Goal: Information Seeking & Learning: Learn about a topic

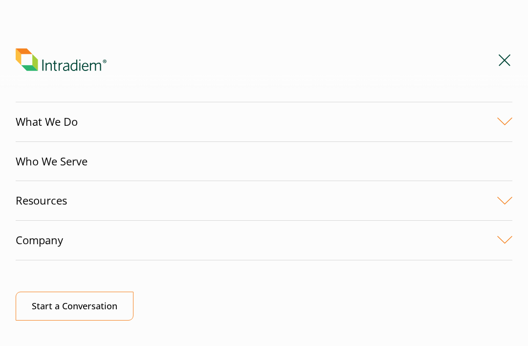
click at [504, 61] on button "Menu" at bounding box center [505, 60] width 16 height 16
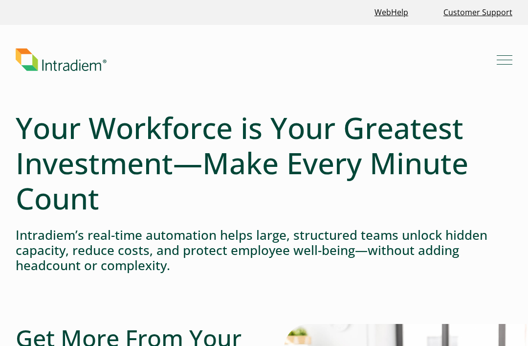
click at [504, 61] on button "Menu" at bounding box center [505, 60] width 16 height 16
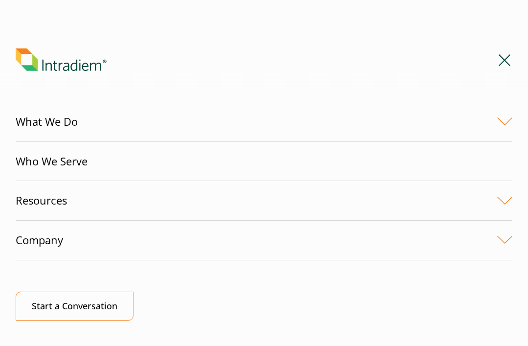
click at [87, 249] on link "Company" at bounding box center [264, 240] width 497 height 39
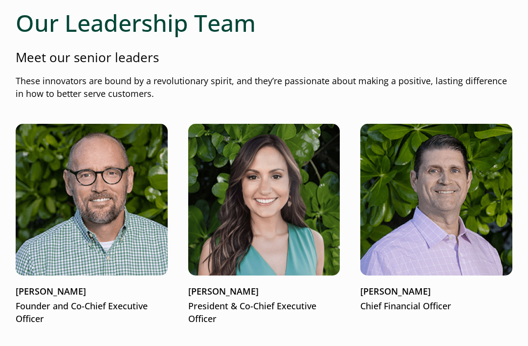
scroll to position [1073, 0]
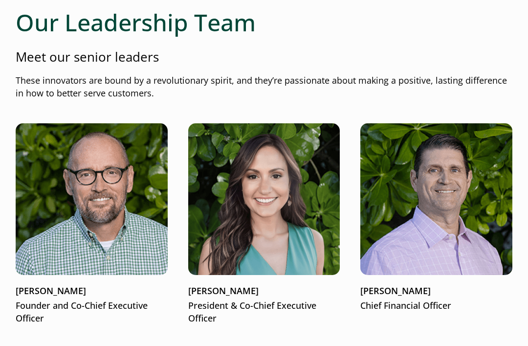
click at [319, 207] on img at bounding box center [264, 200] width 152 height 152
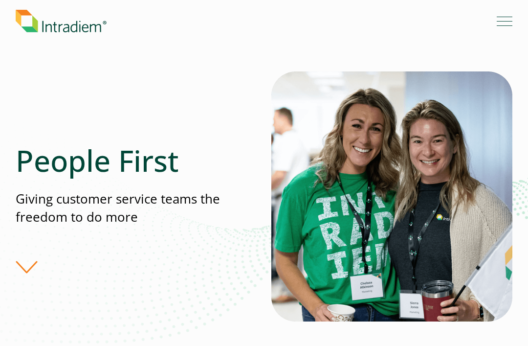
scroll to position [0, 0]
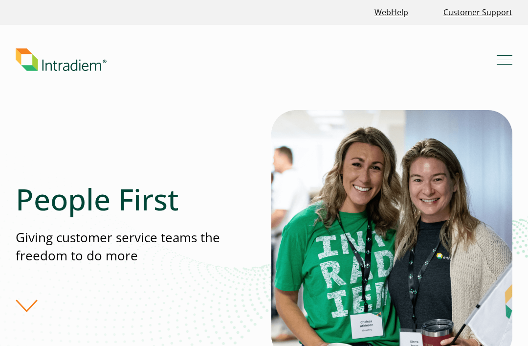
click at [510, 60] on span "Mobile Navigation Button" at bounding box center [505, 60] width 16 height 1
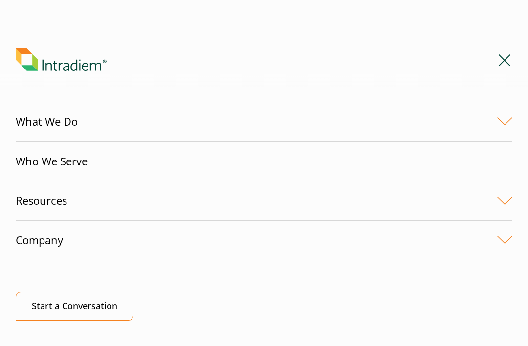
click at [504, 249] on link "Company" at bounding box center [264, 240] width 497 height 39
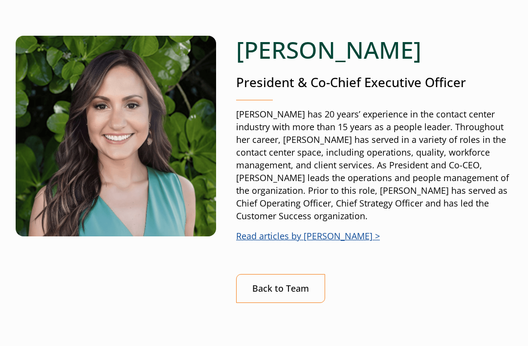
click at [154, 195] on img at bounding box center [116, 136] width 201 height 201
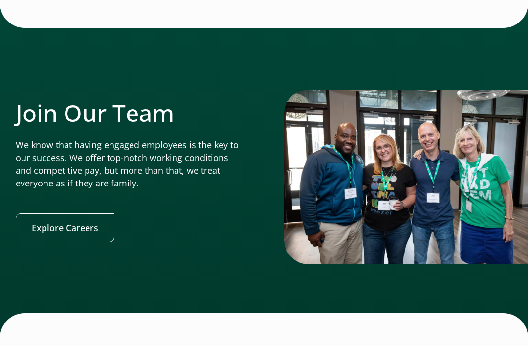
scroll to position [2168, 0]
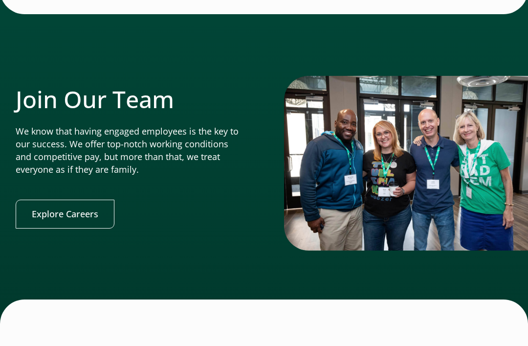
click at [73, 200] on link "Explore Careers" at bounding box center [65, 214] width 99 height 29
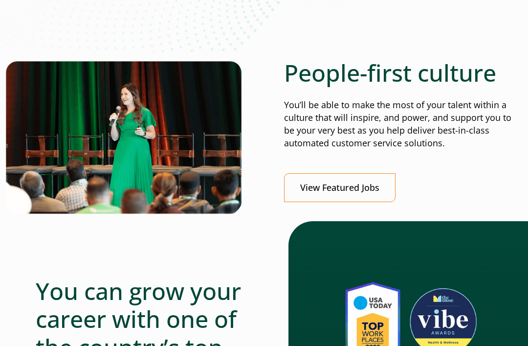
scroll to position [291, 0]
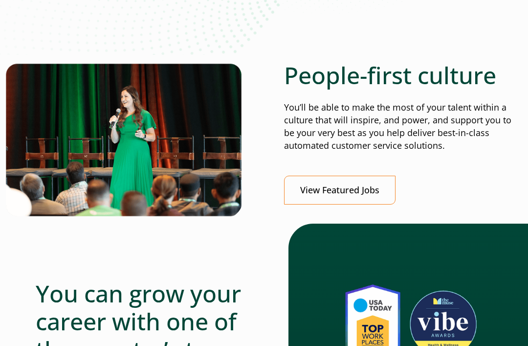
click at [349, 190] on link "View Featured Jobs" at bounding box center [340, 190] width 112 height 29
